Goal: Task Accomplishment & Management: Manage account settings

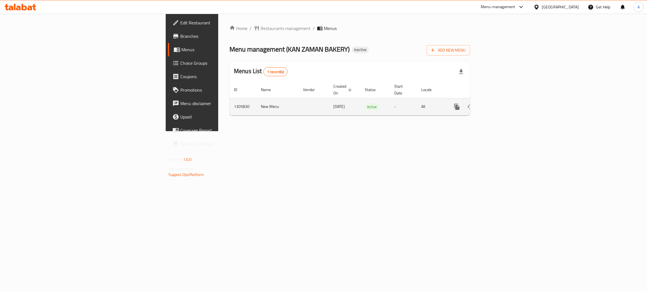
click at [500, 104] on icon "enhanced table" at bounding box center [497, 106] width 5 height 5
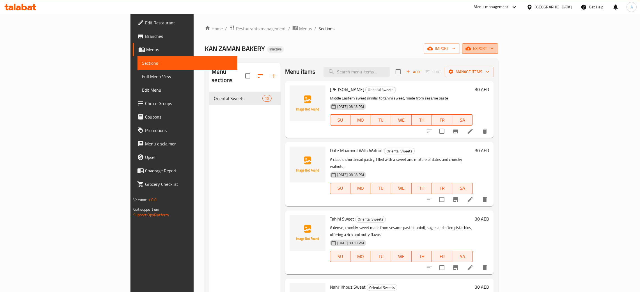
click at [495, 48] on icon "button" at bounding box center [492, 49] width 6 height 6
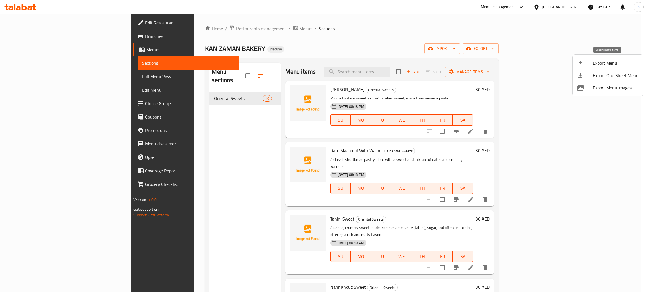
click at [605, 62] on span "Export Menu" at bounding box center [615, 63] width 46 height 7
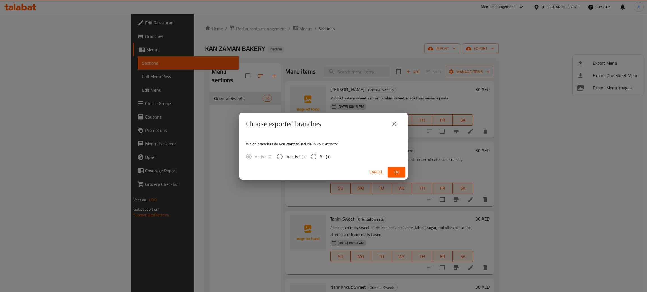
click at [310, 157] on input "All (1)" at bounding box center [314, 157] width 12 height 12
radio input "true"
click at [401, 173] on button "Ok" at bounding box center [396, 172] width 18 height 10
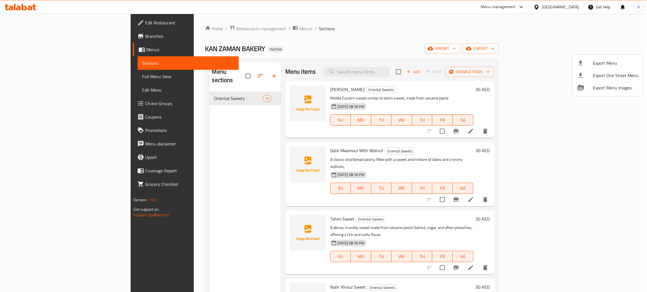
click at [221, 28] on div at bounding box center [323, 146] width 647 height 292
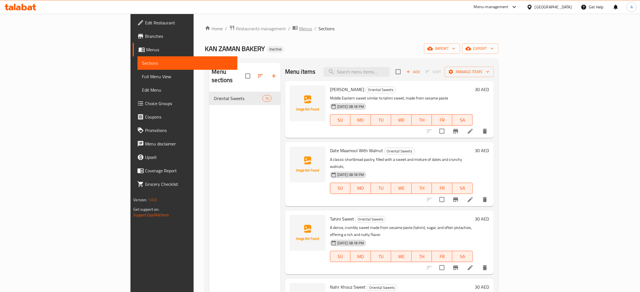
click at [299, 28] on span "Menus" at bounding box center [305, 28] width 13 height 7
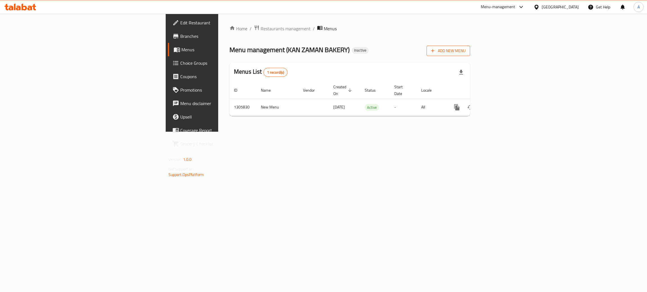
click at [465, 50] on span "Add New Menu" at bounding box center [448, 50] width 35 height 7
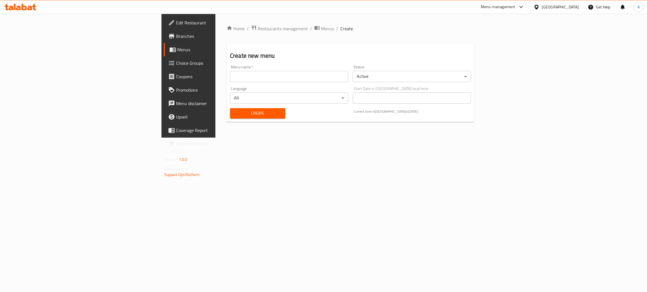
click at [299, 75] on input "text" at bounding box center [289, 76] width 118 height 11
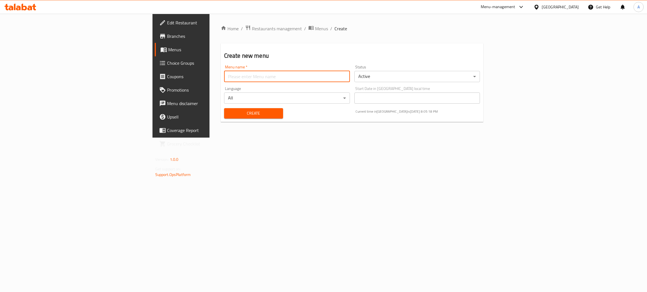
type input "test"
click at [221, 119] on div "Create" at bounding box center [254, 113] width 66 height 17
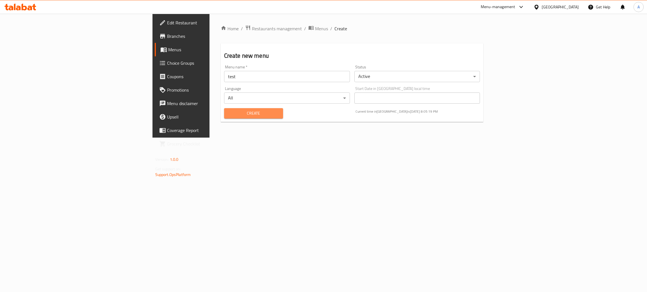
click at [224, 117] on button "Create" at bounding box center [253, 113] width 59 height 10
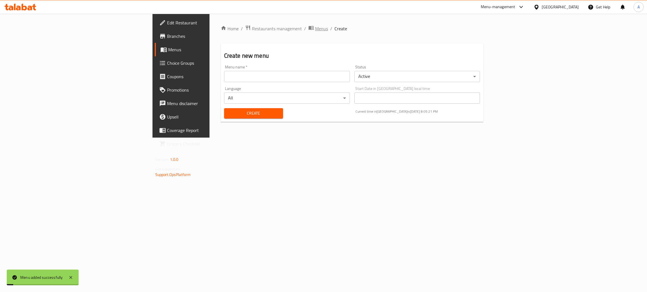
click at [315, 27] on span "Menus" at bounding box center [321, 28] width 13 height 7
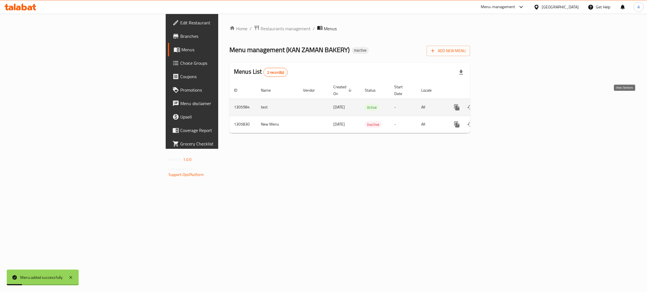
click at [500, 104] on icon "enhanced table" at bounding box center [497, 107] width 7 height 7
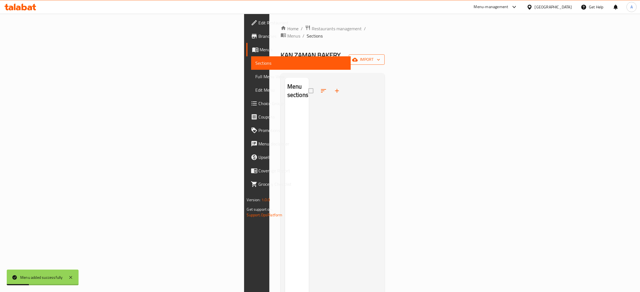
click at [381, 57] on icon "button" at bounding box center [379, 60] width 6 height 6
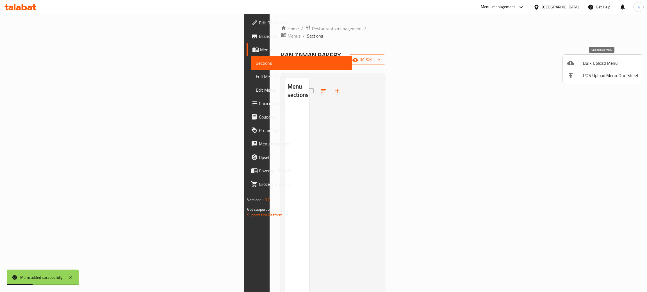
click at [611, 60] on span "Bulk Upload Menu" at bounding box center [611, 63] width 56 height 7
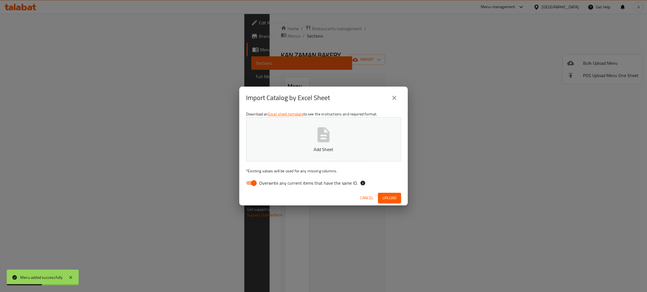
click at [254, 182] on input "Overwrite any current items that have the same ID." at bounding box center [254, 183] width 32 height 11
checkbox input "false"
click at [326, 132] on icon "button" at bounding box center [323, 135] width 18 height 18
click at [389, 199] on span "Upload" at bounding box center [389, 198] width 14 height 7
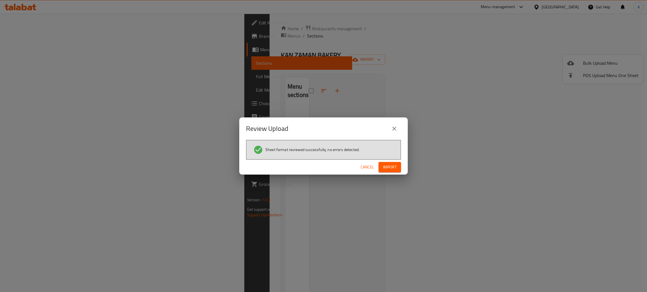
click at [395, 169] on span "Import" at bounding box center [389, 167] width 13 height 7
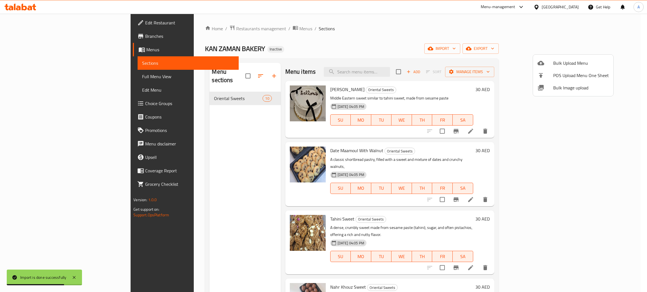
click at [158, 182] on div at bounding box center [323, 146] width 647 height 292
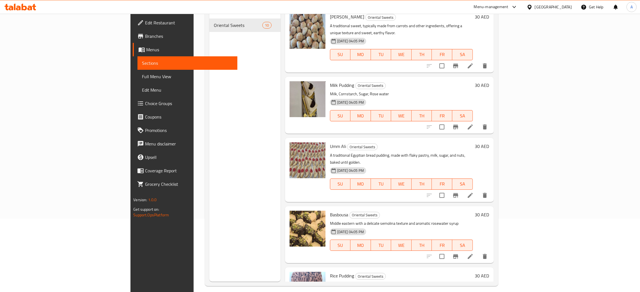
scroll to position [79, 0]
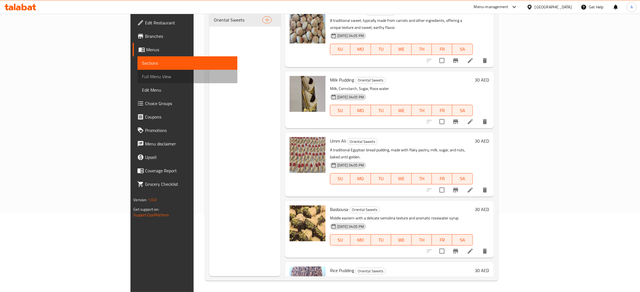
click at [142, 76] on span "Full Menu View" at bounding box center [187, 76] width 91 height 7
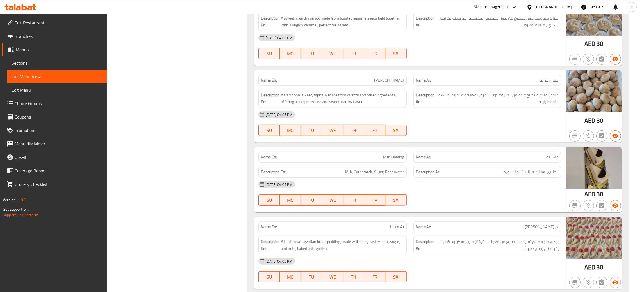
scroll to position [319, 0]
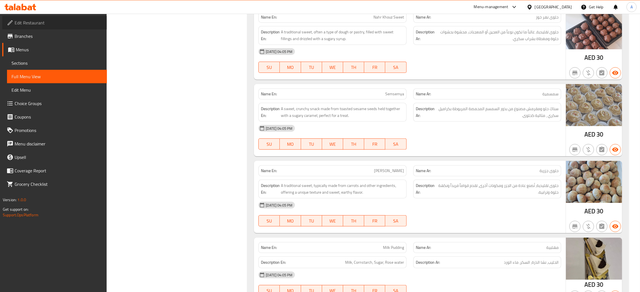
click at [25, 21] on span "Edit Restaurant" at bounding box center [59, 22] width 88 height 7
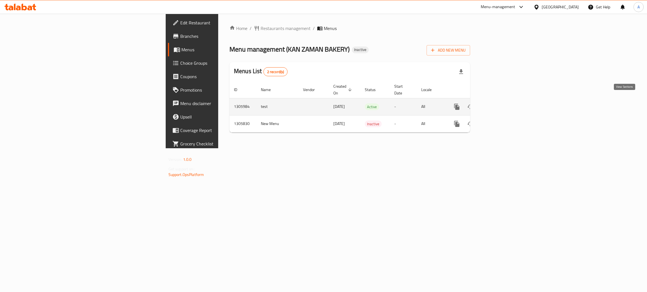
click at [500, 104] on icon "enhanced table" at bounding box center [497, 106] width 5 height 5
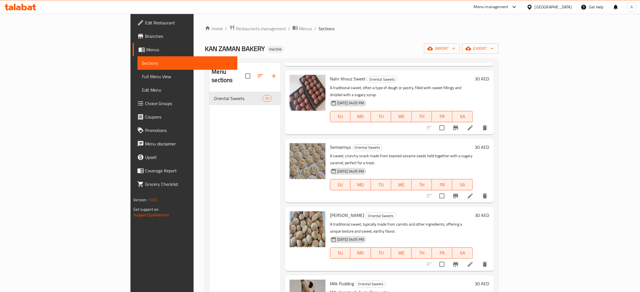
scroll to position [334, 0]
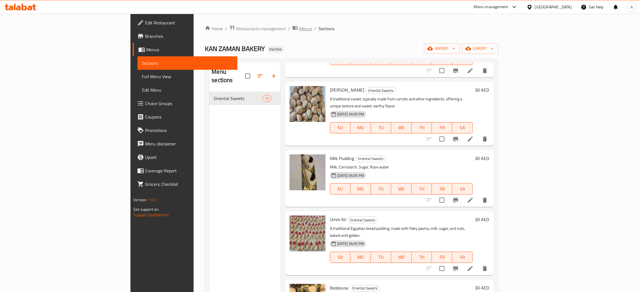
click at [299, 28] on span "Menus" at bounding box center [305, 28] width 13 height 7
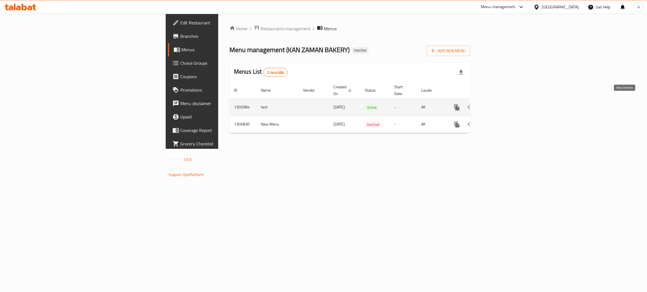
click at [500, 105] on icon "enhanced table" at bounding box center [497, 107] width 5 height 5
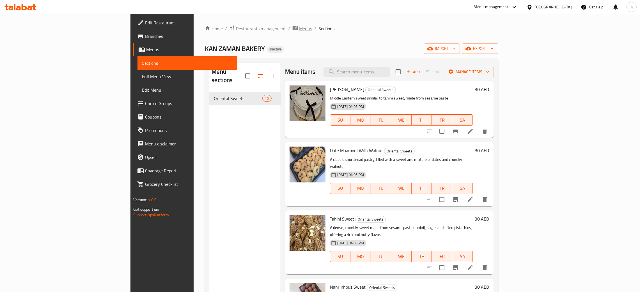
click at [299, 29] on span "Menus" at bounding box center [305, 28] width 13 height 7
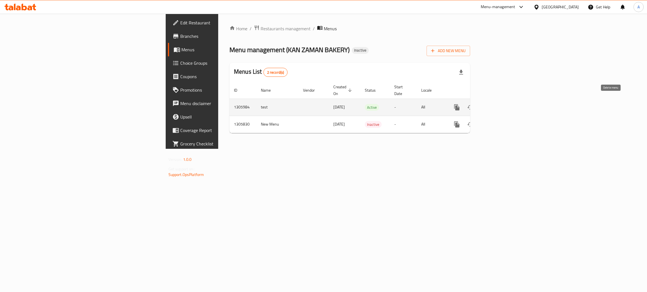
click at [486, 105] on icon "enhanced table" at bounding box center [484, 107] width 4 height 5
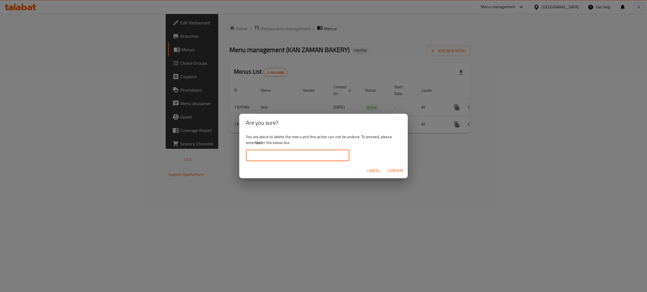
click at [291, 153] on input "text" at bounding box center [297, 155] width 103 height 11
type input "test"
click at [390, 169] on span "Confirm" at bounding box center [395, 171] width 16 height 7
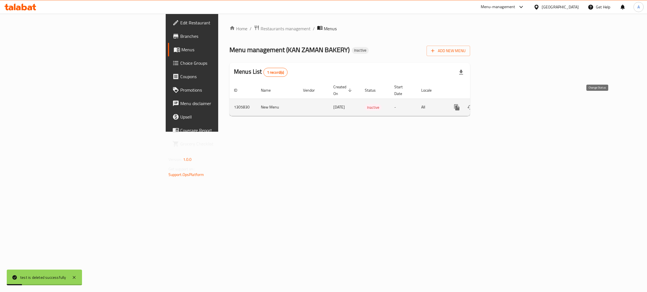
click at [473, 105] on icon "enhanced table" at bounding box center [470, 107] width 6 height 4
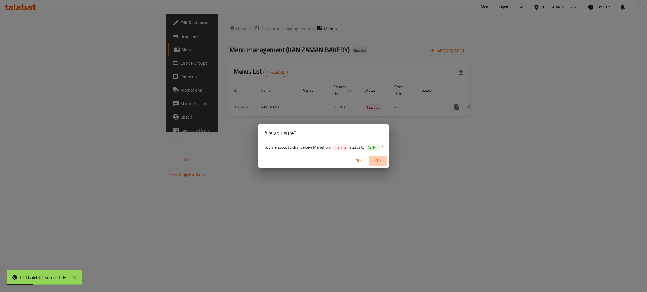
click at [380, 161] on span "Yes" at bounding box center [377, 160] width 13 height 7
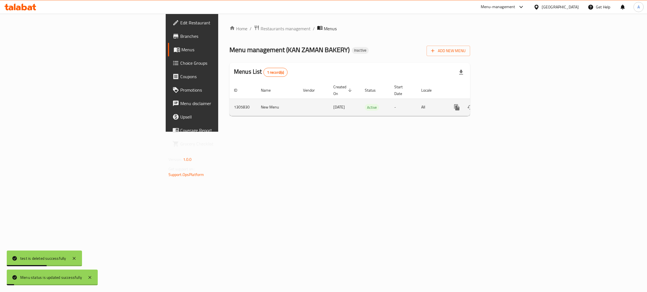
click at [504, 101] on link "enhanced table" at bounding box center [496, 107] width 13 height 13
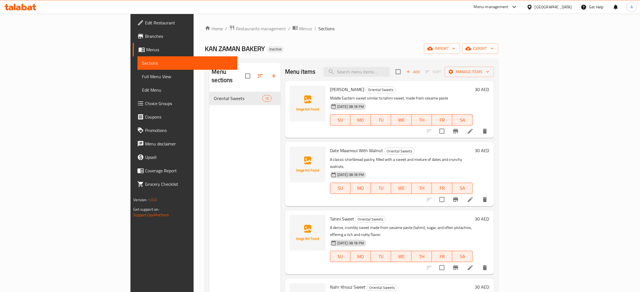
click at [145, 22] on span "Edit Restaurant" at bounding box center [189, 22] width 88 height 7
